Goal: Task Accomplishment & Management: Manage account settings

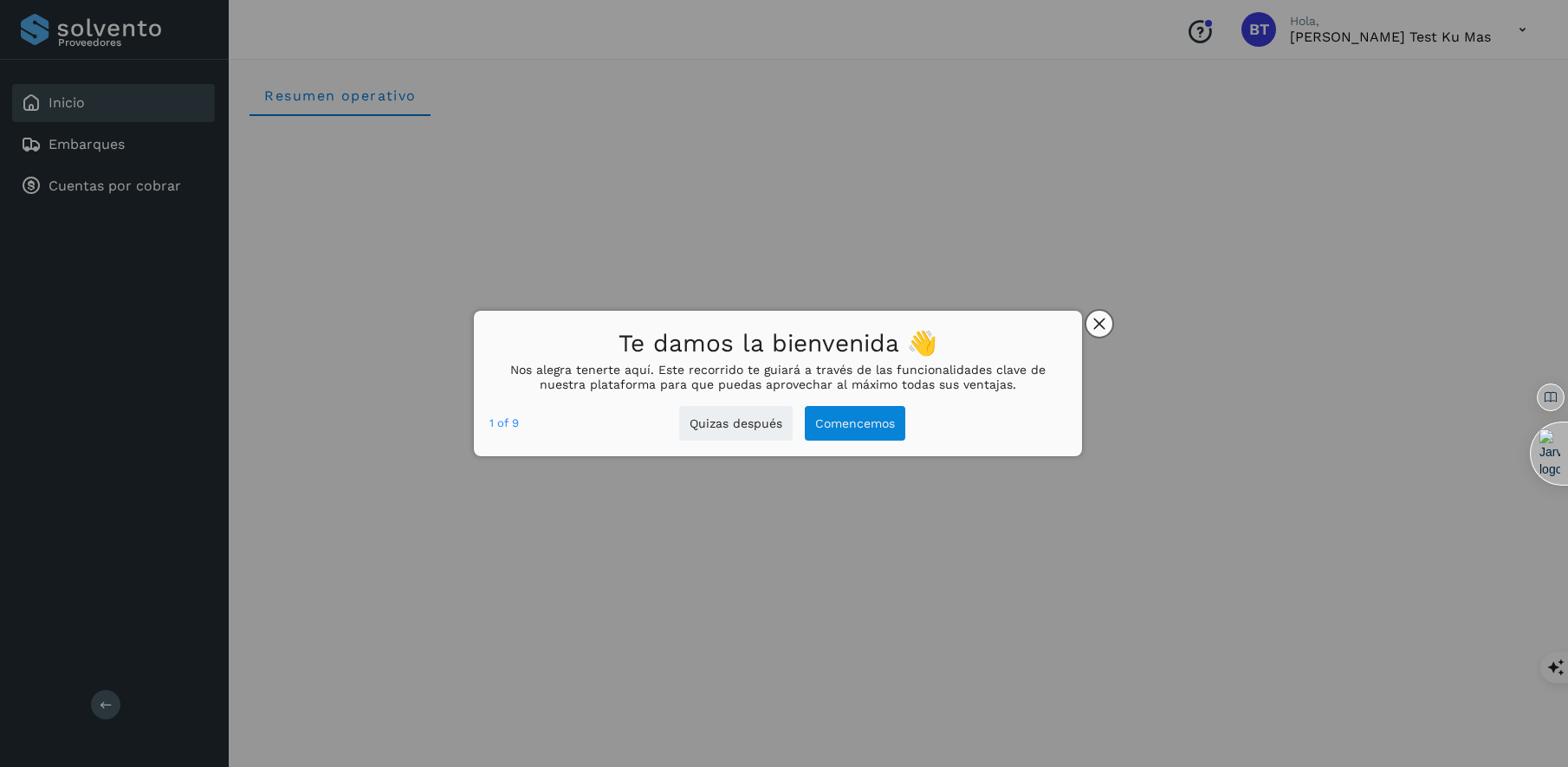
click at [1106, 326] on button "close," at bounding box center [1100, 323] width 26 height 26
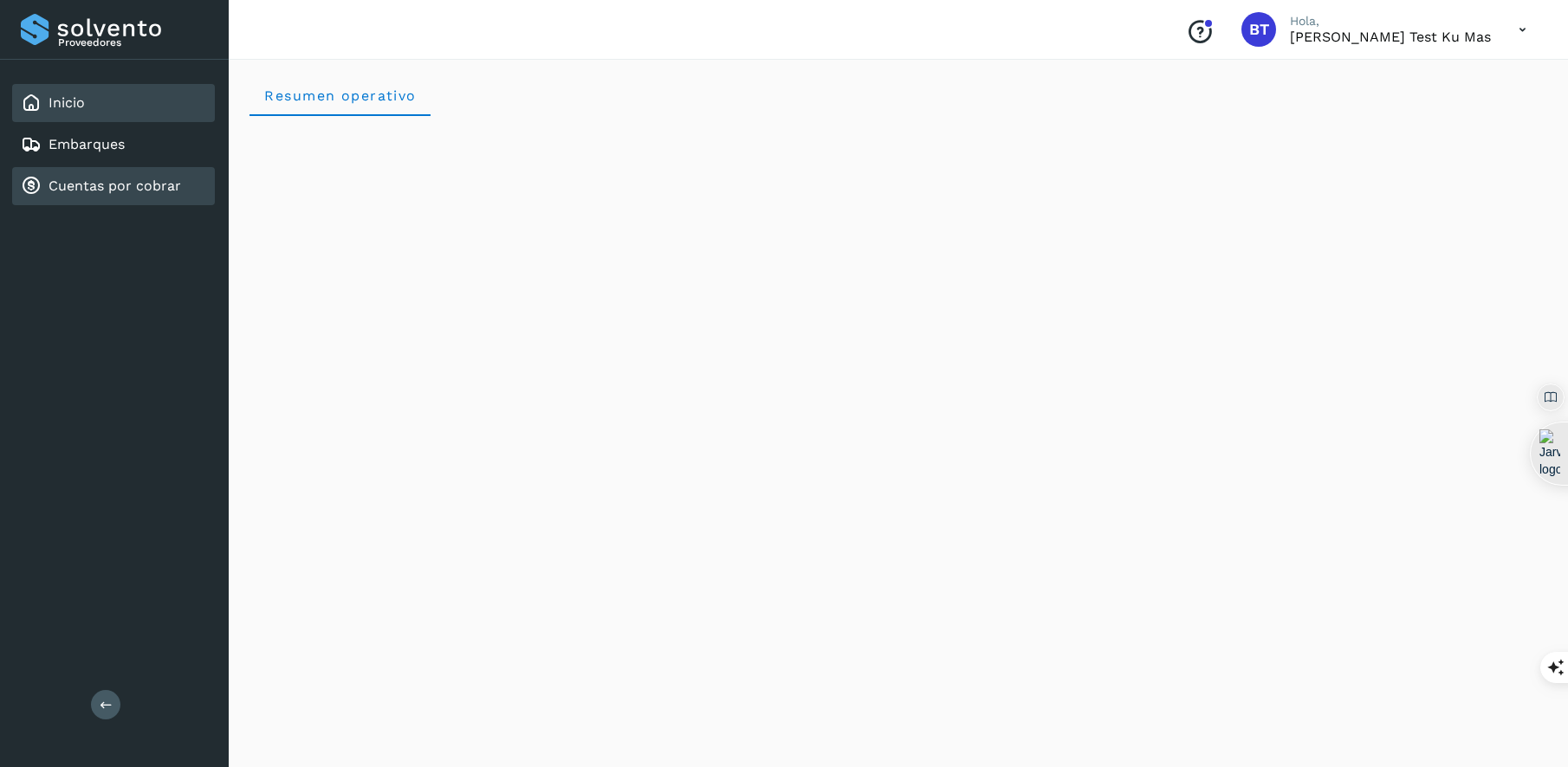
click at [164, 167] on div "Cuentas por cobrar" at bounding box center [113, 186] width 203 height 38
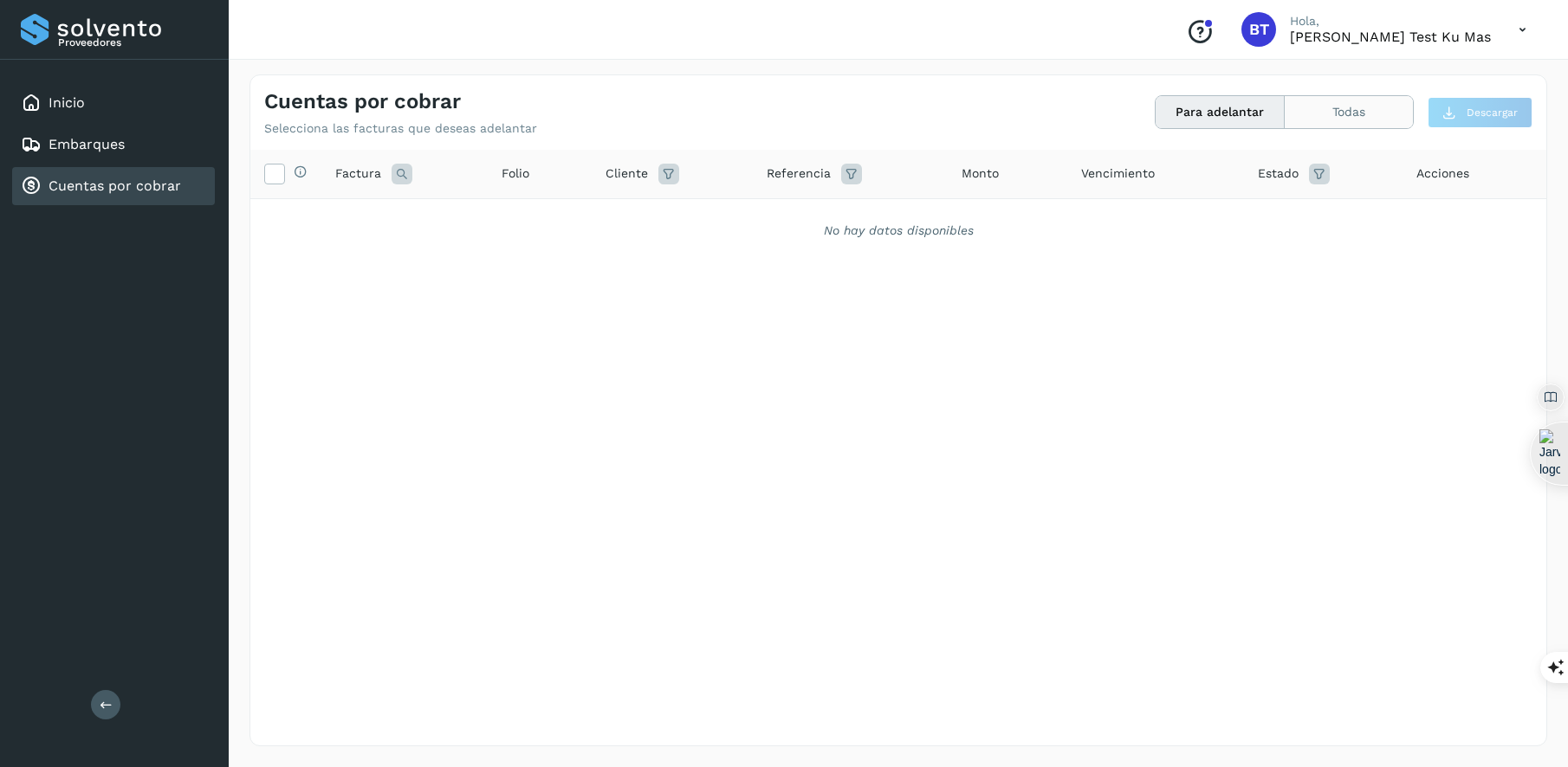
click at [1297, 119] on button "Todas" at bounding box center [1349, 112] width 129 height 32
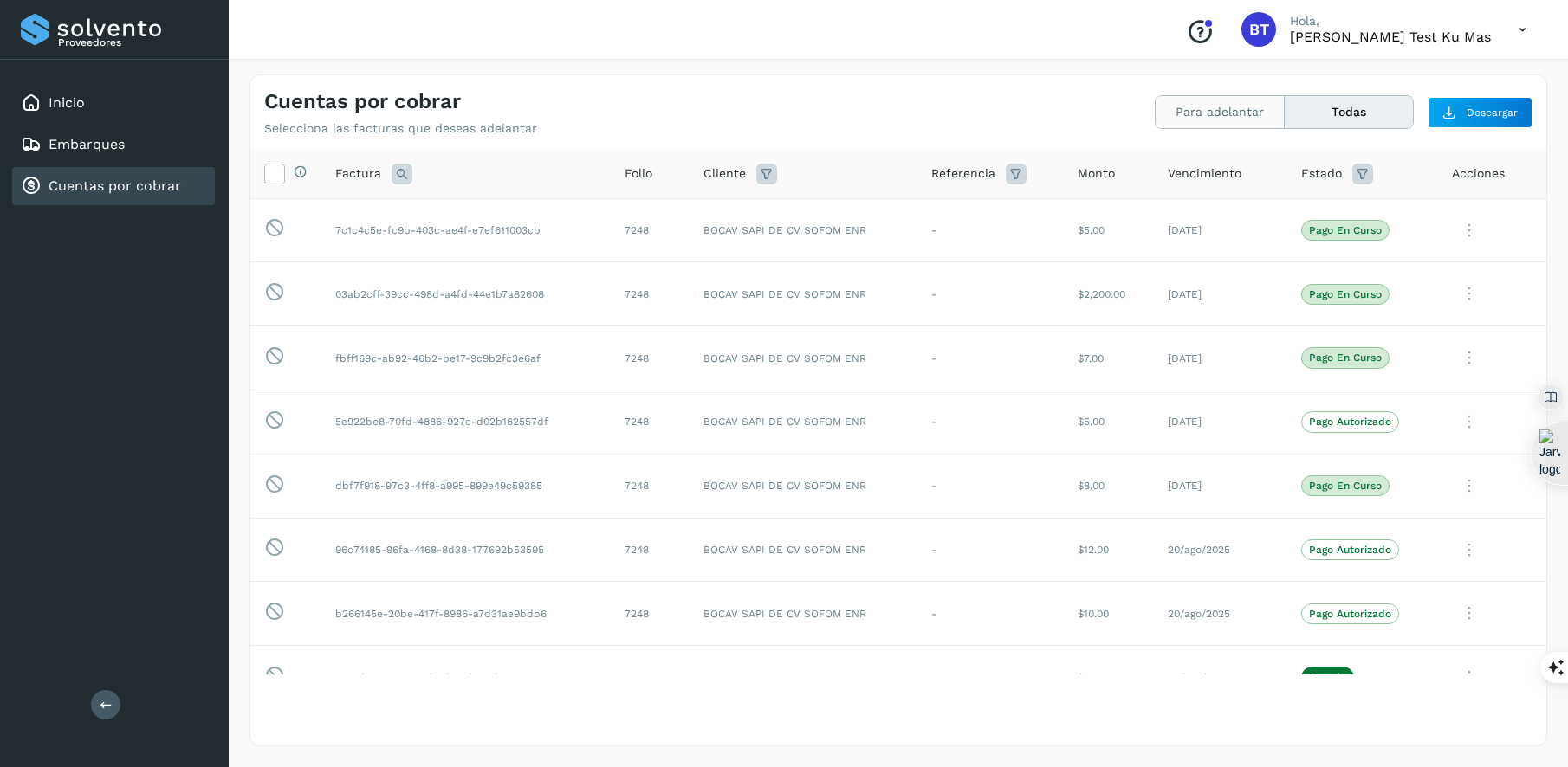
click at [1285, 120] on button "Para adelantar" at bounding box center [1349, 112] width 129 height 32
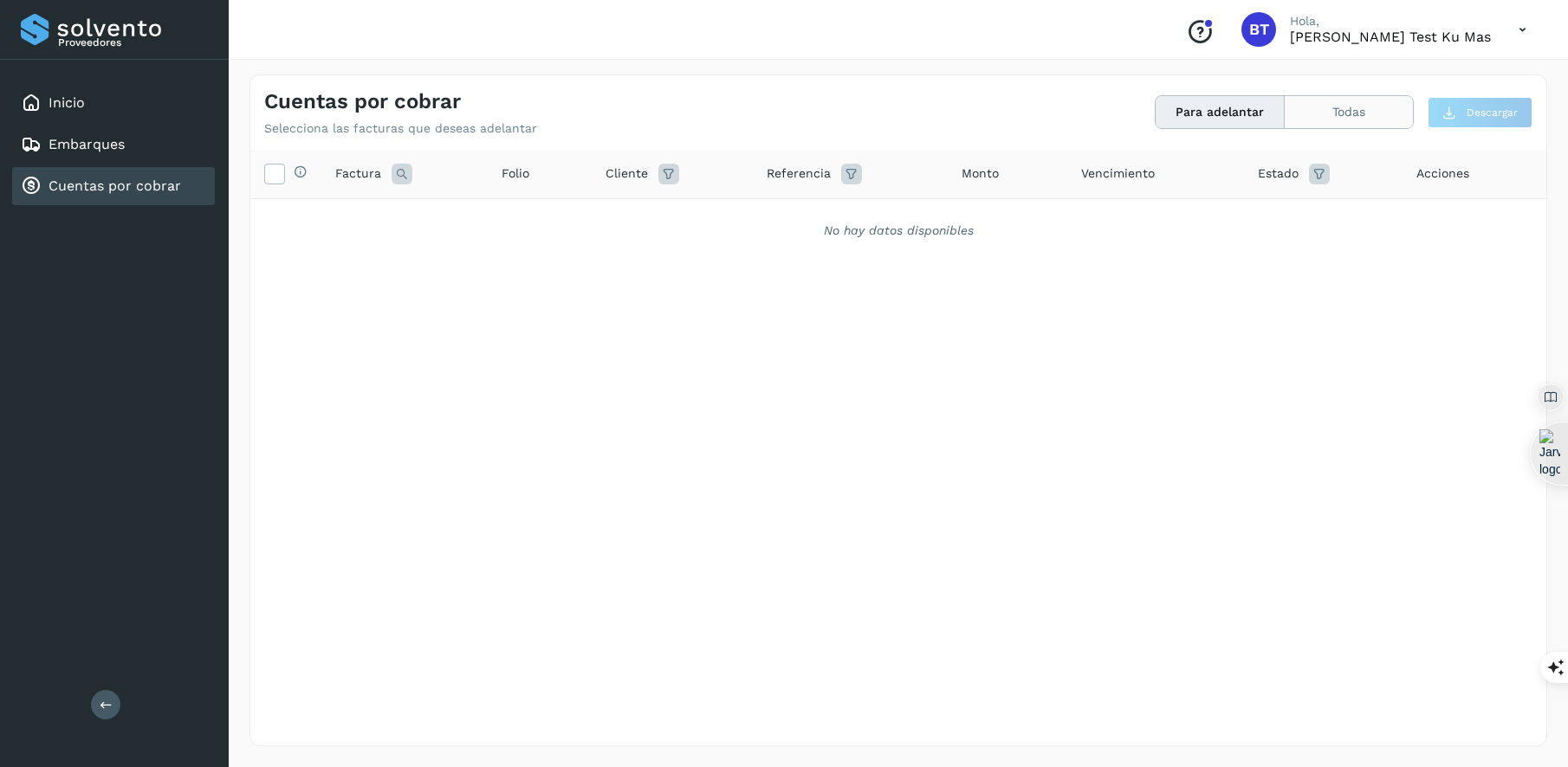
click at [1343, 118] on button "Todas" at bounding box center [1349, 112] width 129 height 32
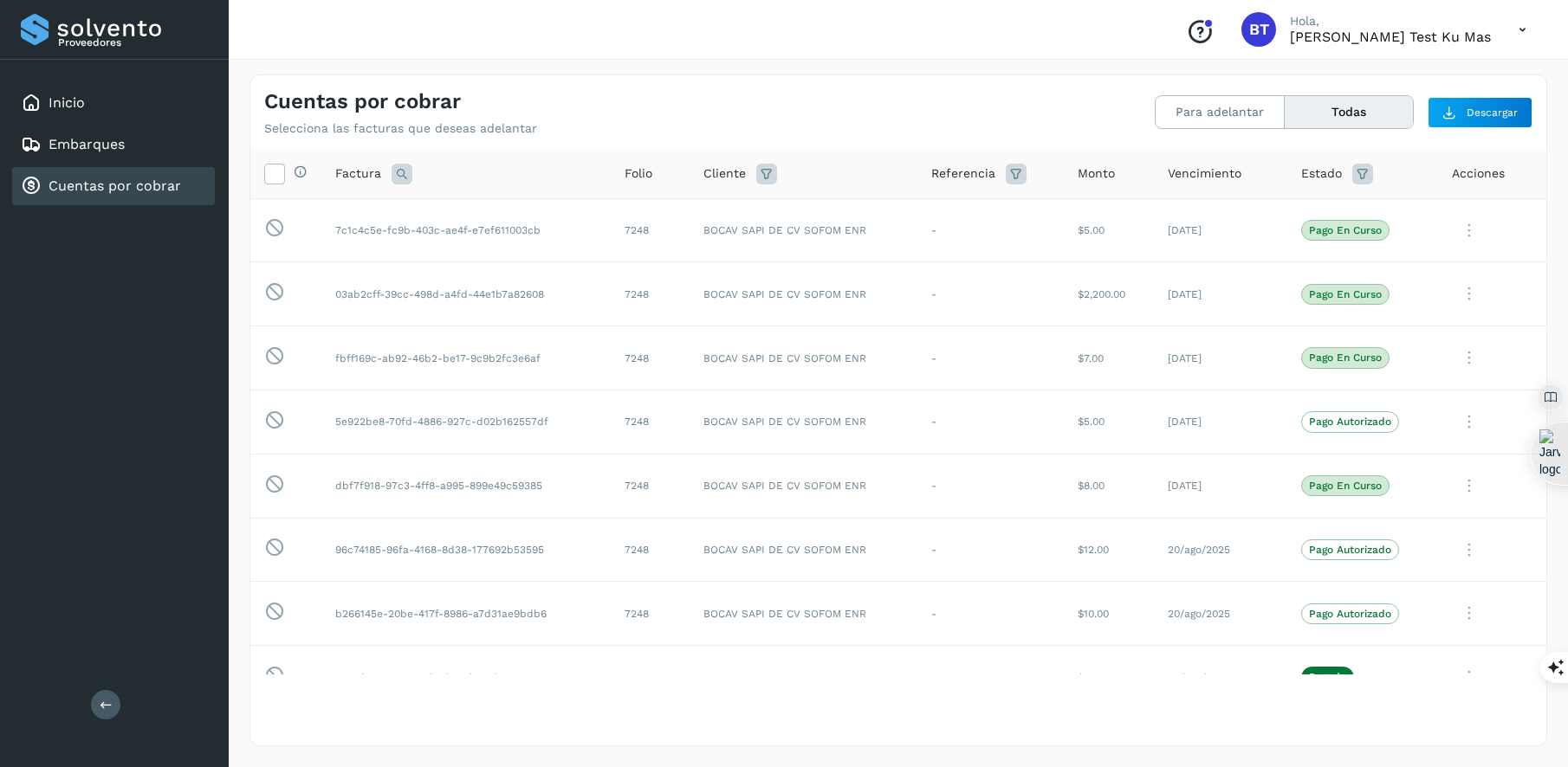
click at [1529, 27] on icon at bounding box center [1522, 29] width 35 height 35
click at [1445, 73] on div "Cerrar sesión" at bounding box center [1437, 78] width 206 height 33
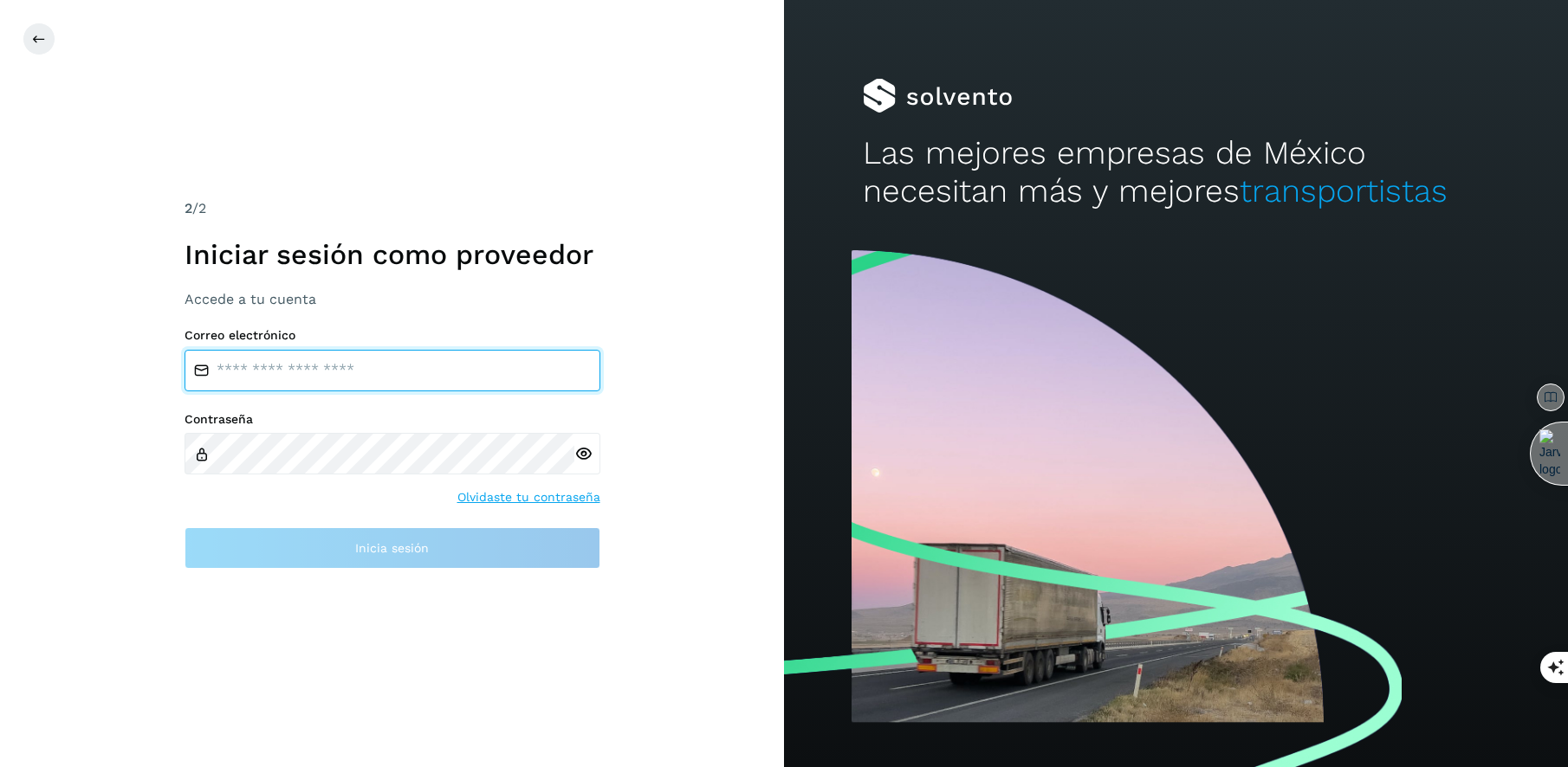
click at [265, 369] on input "email" at bounding box center [392, 370] width 416 height 42
type input "**********"
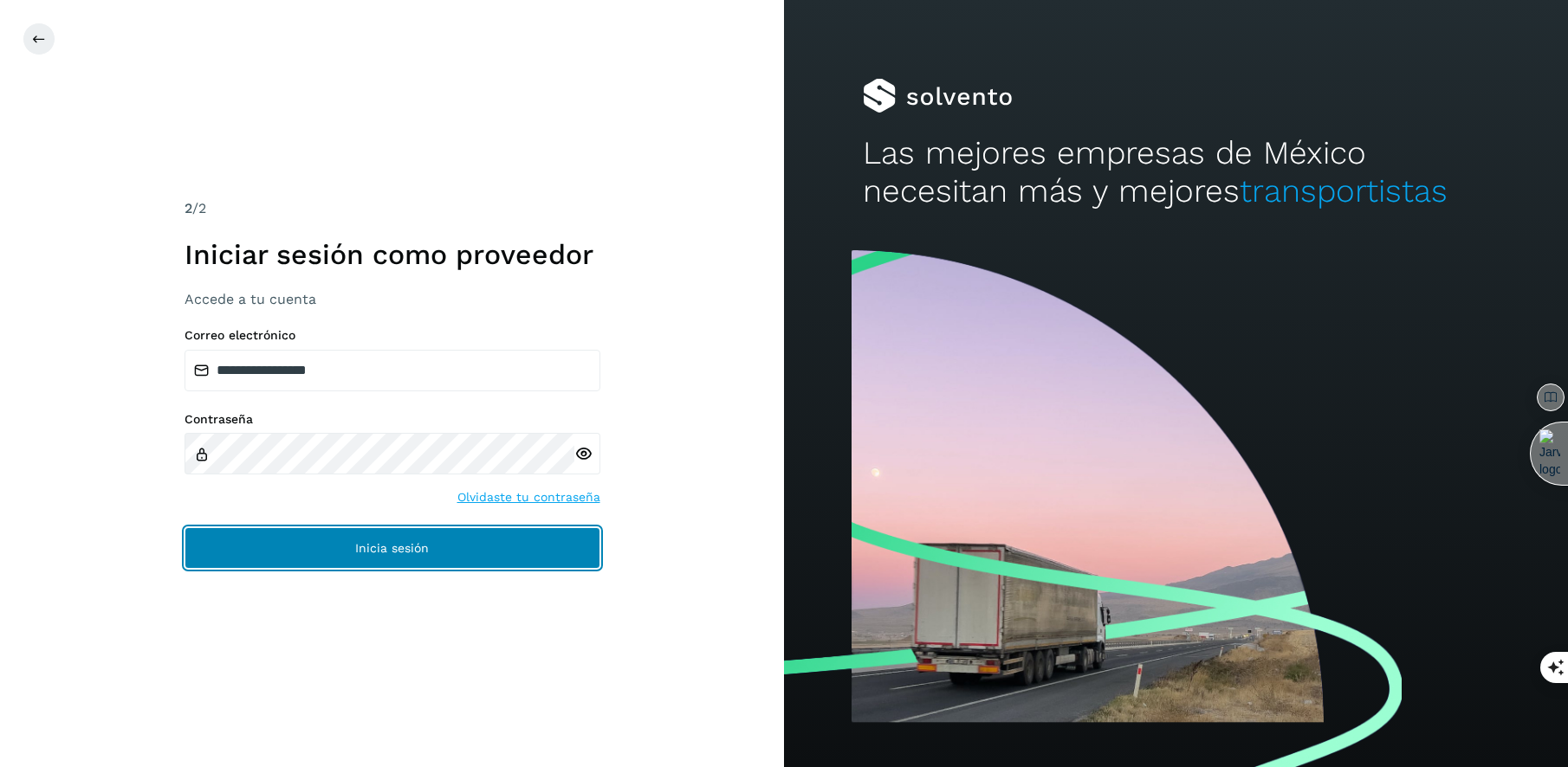
click at [283, 541] on button "Inicia sesión" at bounding box center [392, 548] width 416 height 42
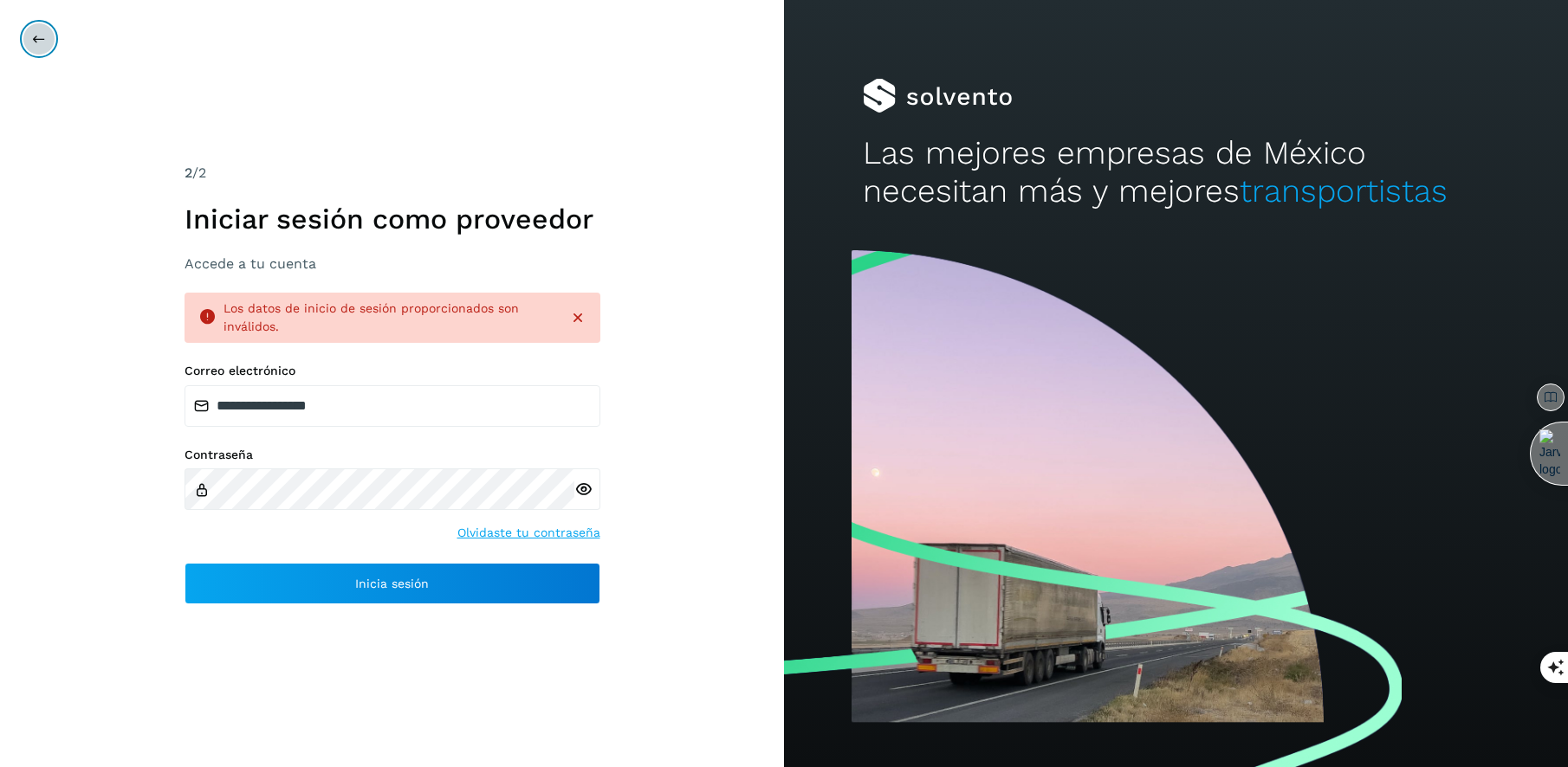
click at [51, 40] on button at bounding box center [39, 39] width 33 height 33
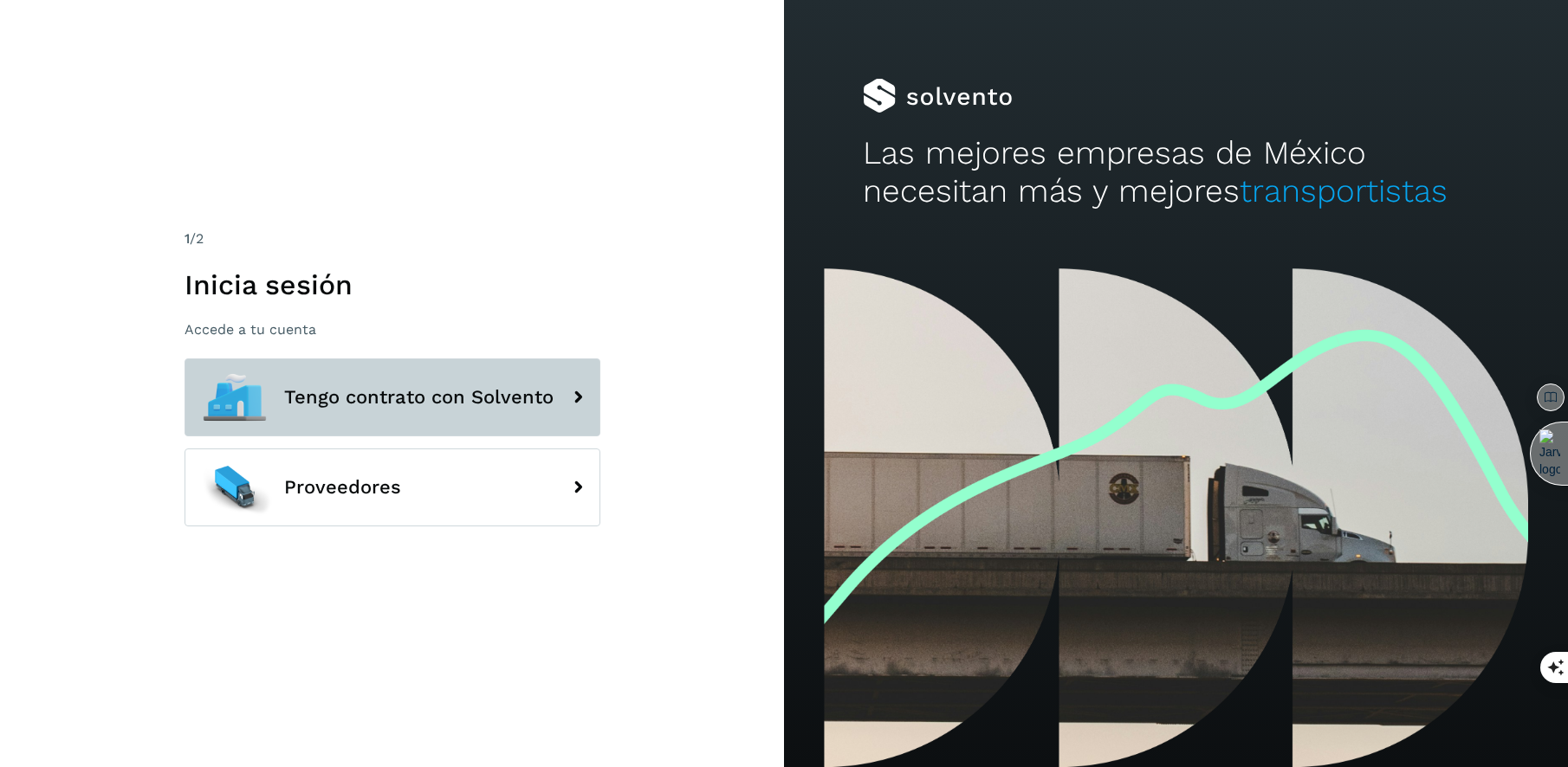
click at [300, 410] on button "Tengo contrato con Solvento" at bounding box center [392, 397] width 416 height 78
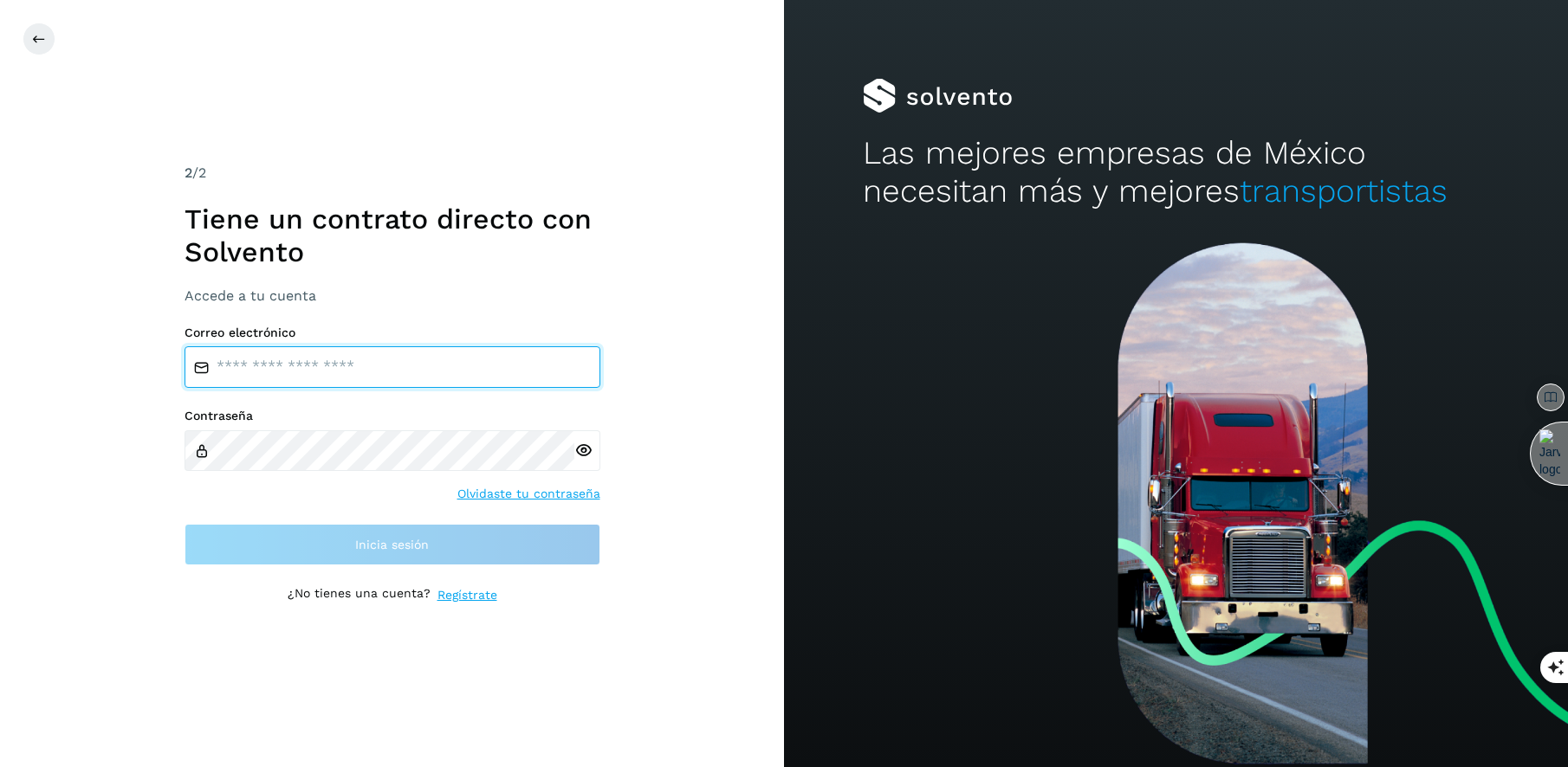
click at [256, 368] on input "email" at bounding box center [392, 367] width 416 height 42
type input "**********"
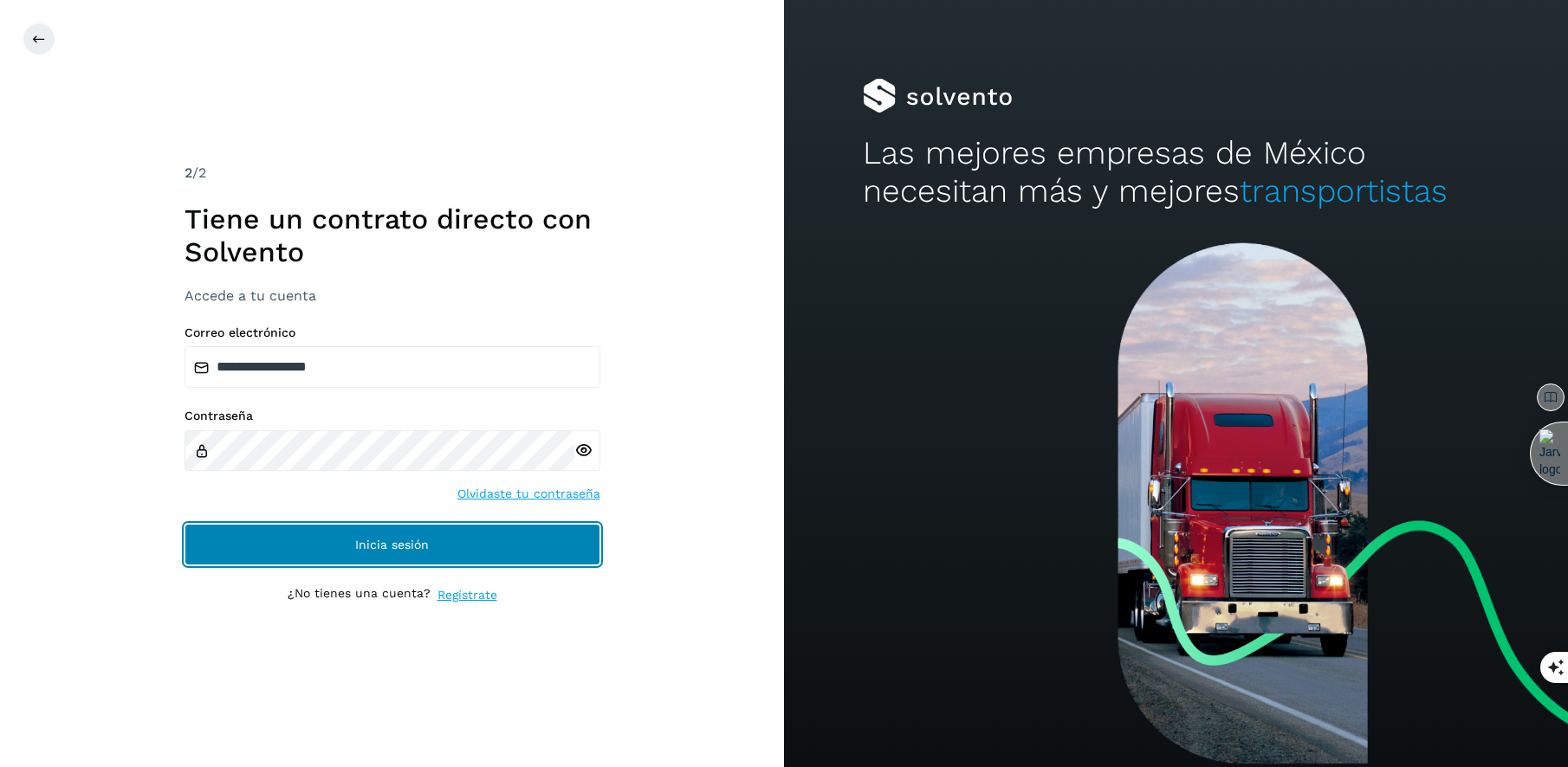
click at [368, 560] on button "Inicia sesión" at bounding box center [392, 544] width 416 height 42
